Goal: Information Seeking & Learning: Learn about a topic

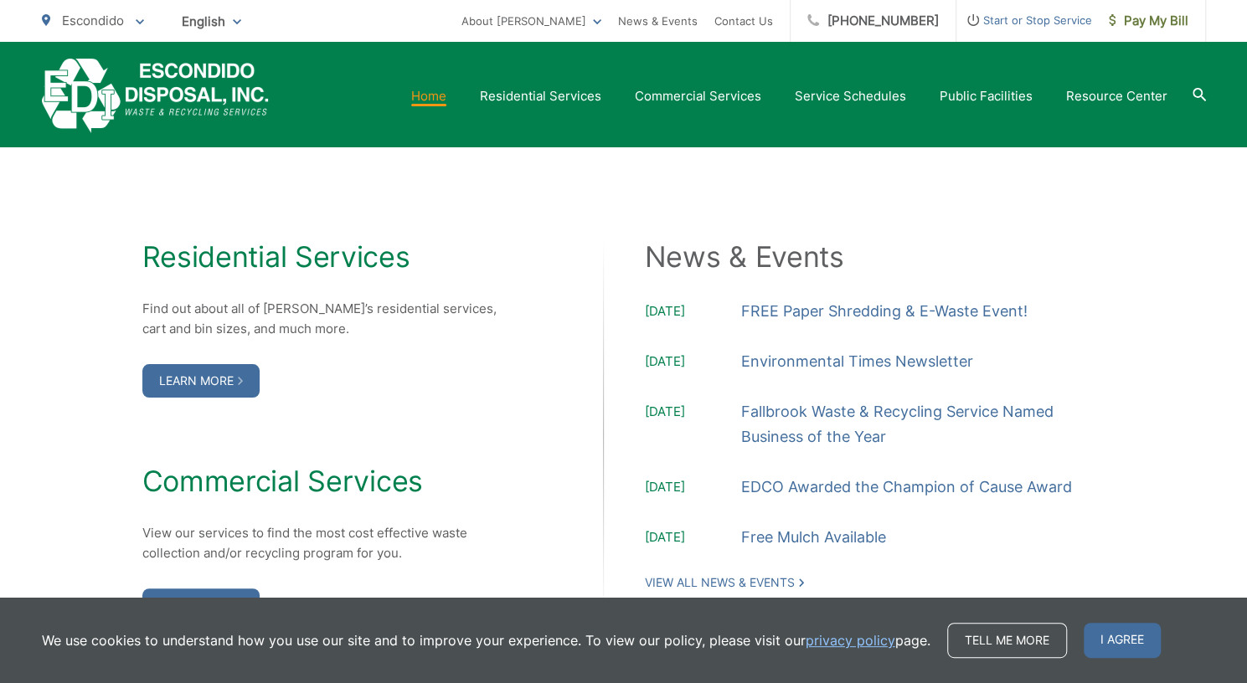
scroll to position [1620, 0]
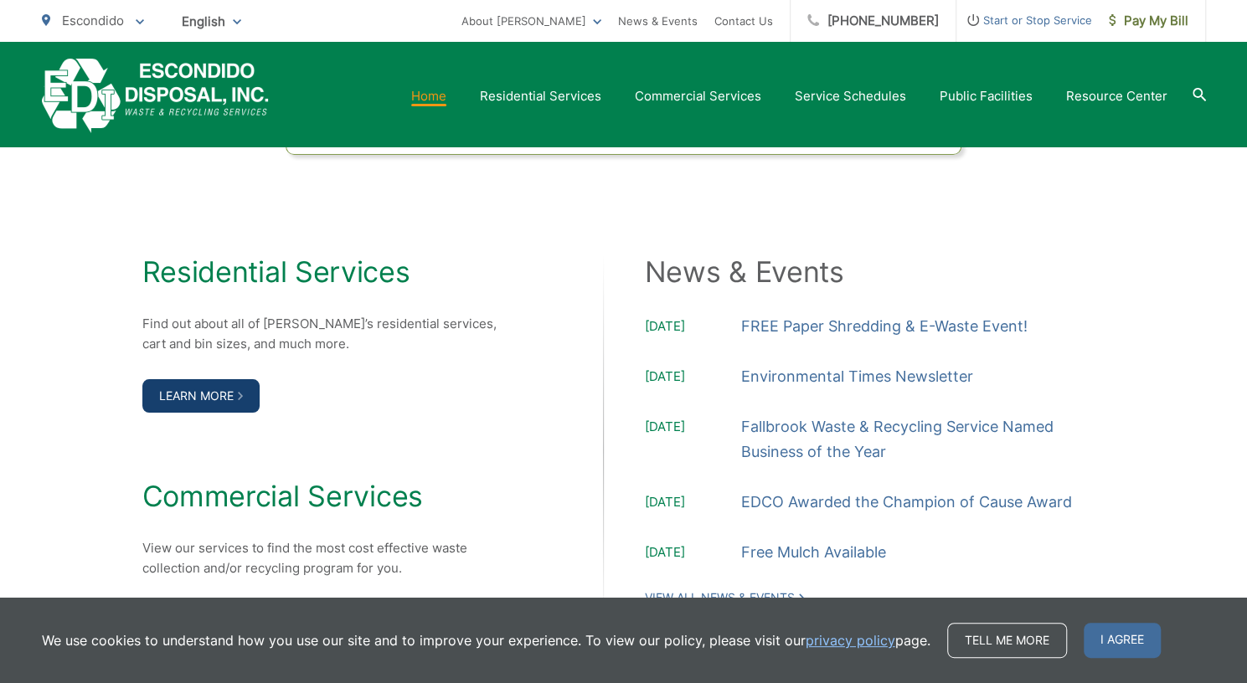
click at [218, 382] on link "Learn More" at bounding box center [200, 395] width 117 height 33
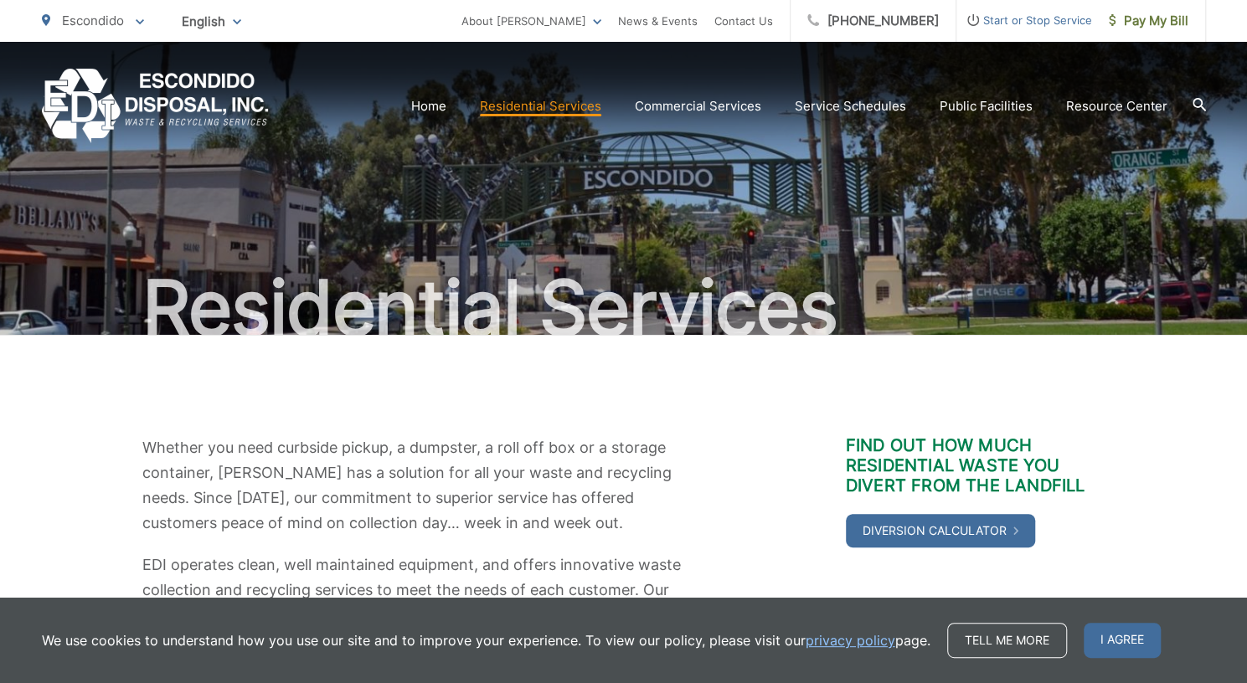
drag, startPoint x: 1243, startPoint y: 177, endPoint x: 1259, endPoint y: 210, distance: 37.1
click at [1246, 210] on html "Home Back Home Residential Services Overview Curbside Pickup Recycling Organic …" at bounding box center [623, 341] width 1247 height 683
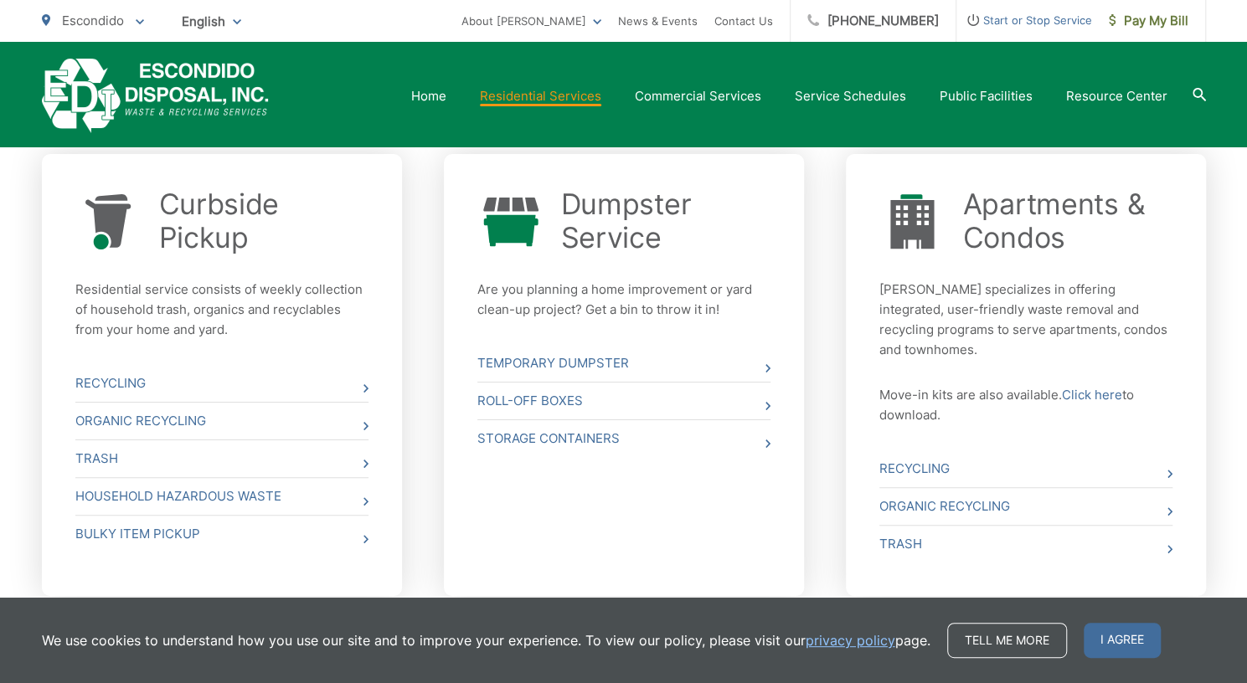
scroll to position [610, 0]
click at [173, 509] on link "Household Hazardous Waste" at bounding box center [221, 494] width 293 height 37
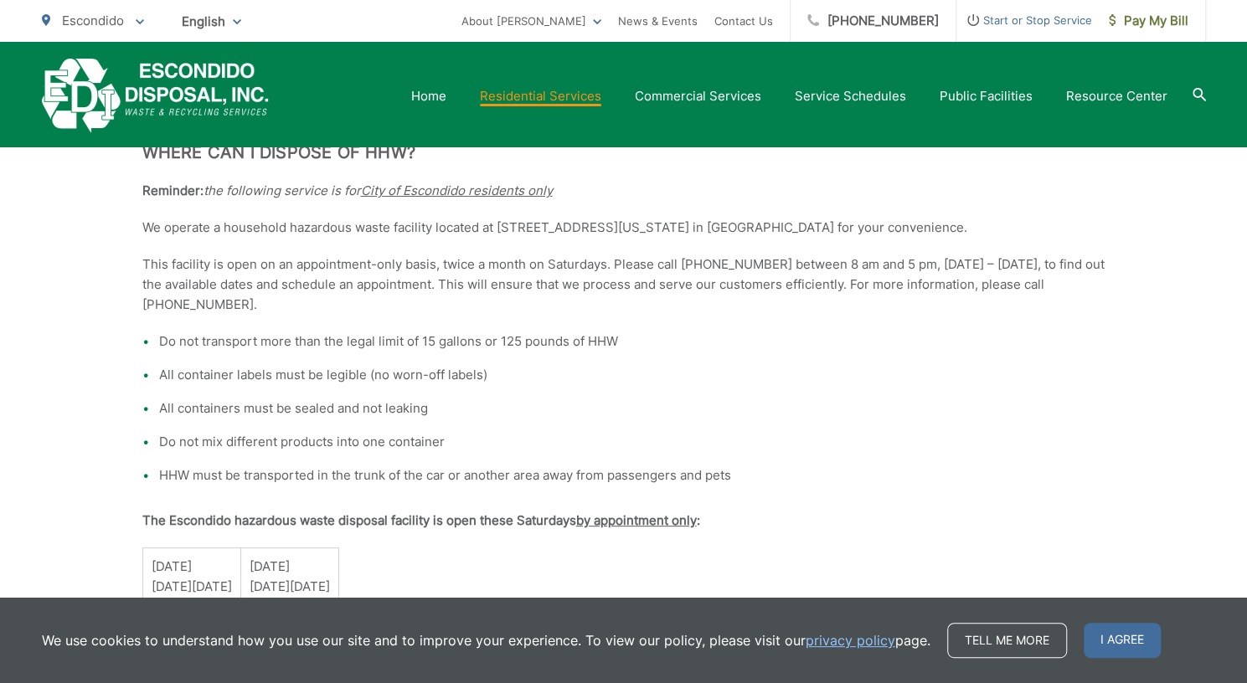
scroll to position [899, 0]
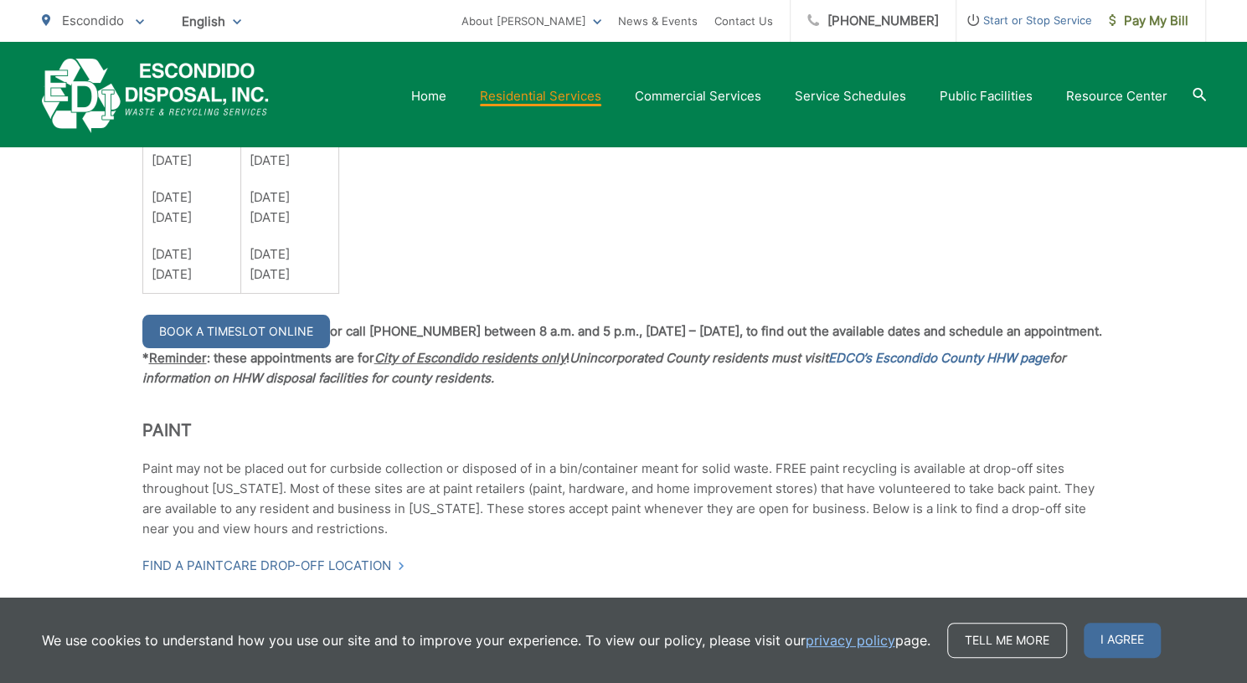
scroll to position [1496, 0]
